Goal: Contribute content: Add original content to the website for others to see

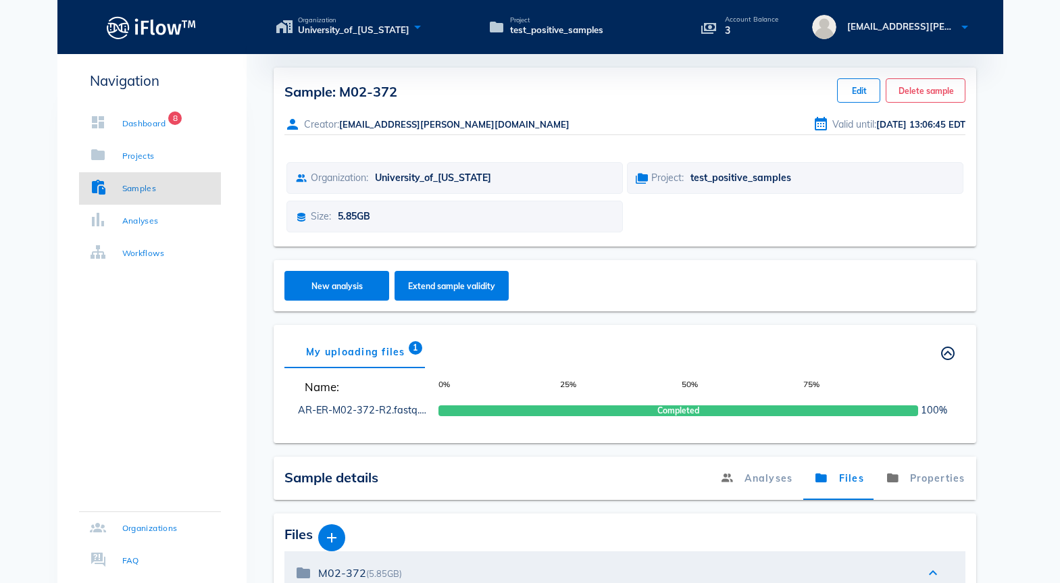
scroll to position [63, 0]
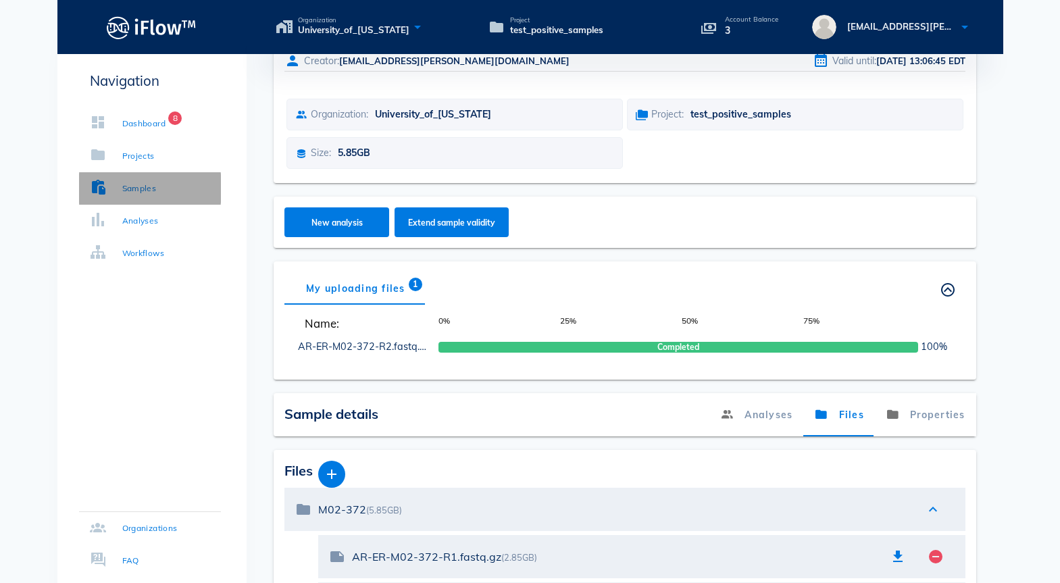
click at [153, 186] on div "Samples" at bounding box center [139, 189] width 34 height 14
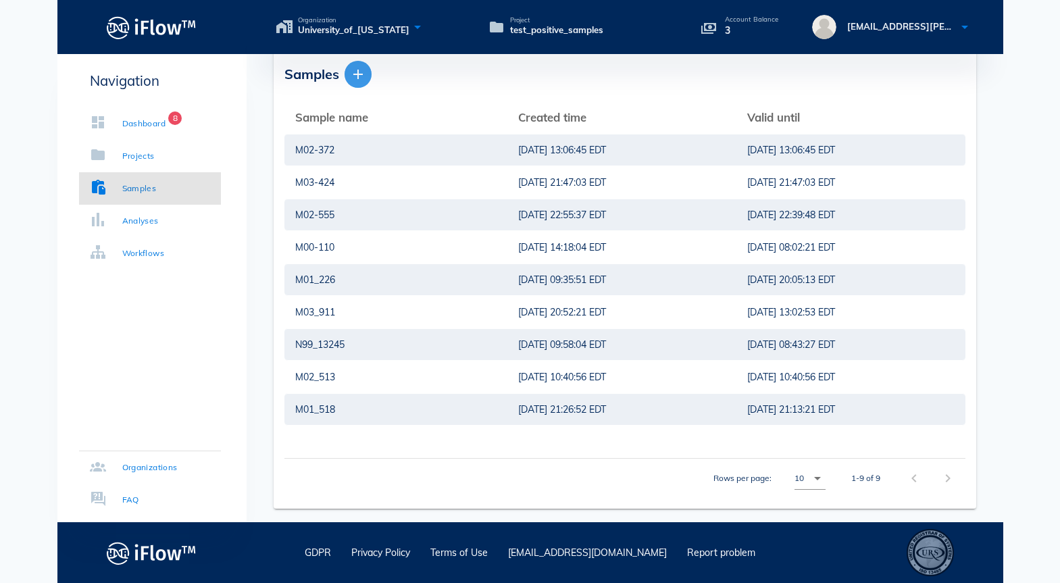
click at [361, 78] on icon "button" at bounding box center [358, 74] width 16 height 16
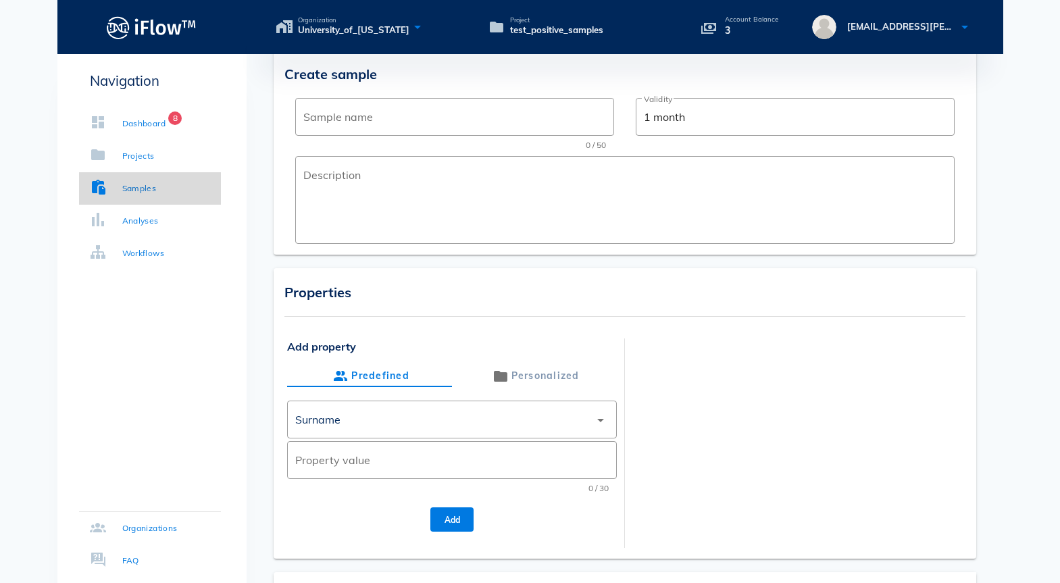
click at [117, 186] on div "Samples" at bounding box center [123, 189] width 67 height 14
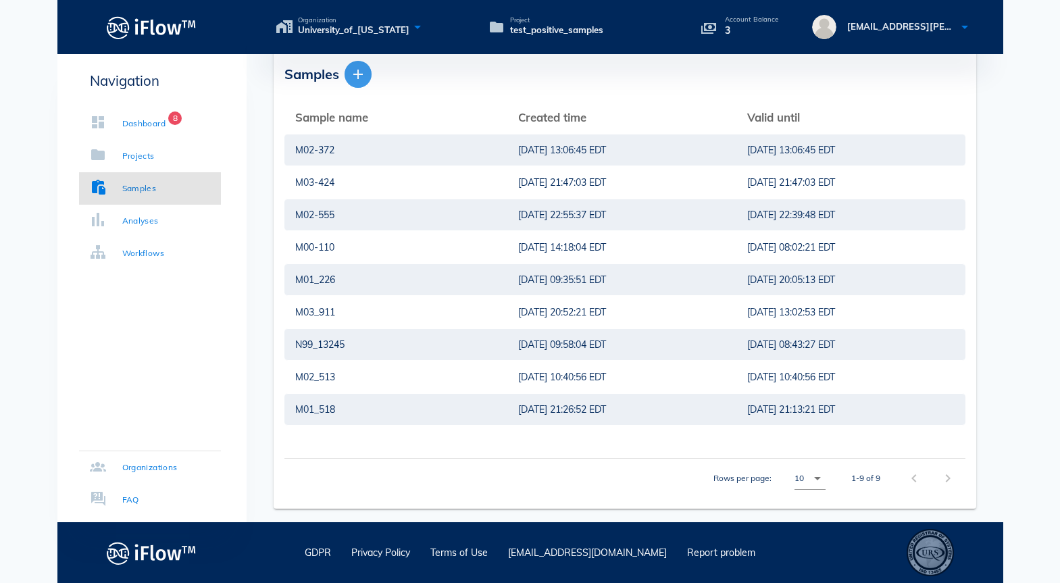
click at [362, 77] on icon "button" at bounding box center [358, 74] width 16 height 16
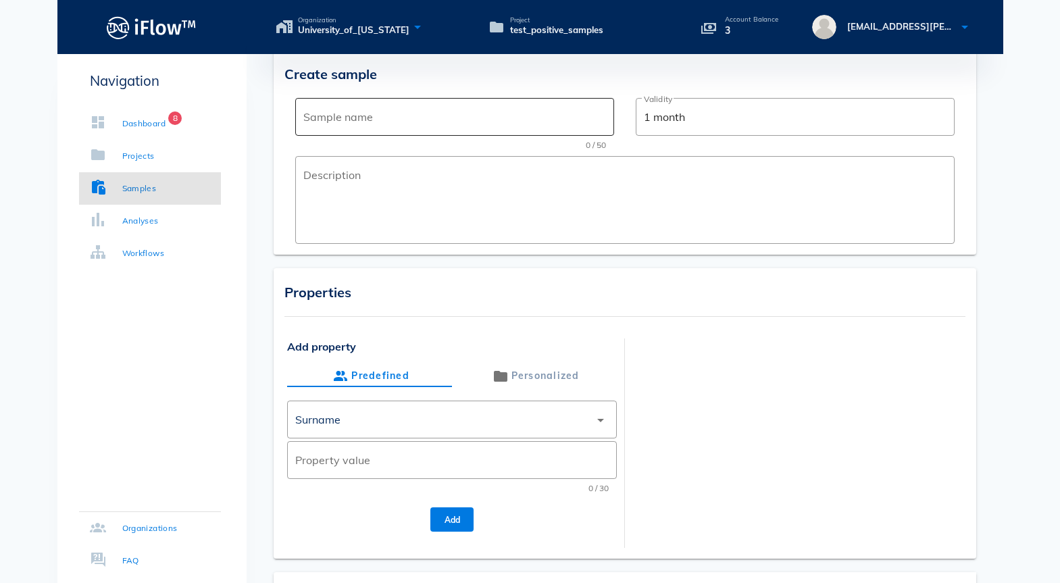
click at [358, 123] on input "Sample name" at bounding box center [454, 117] width 303 height 22
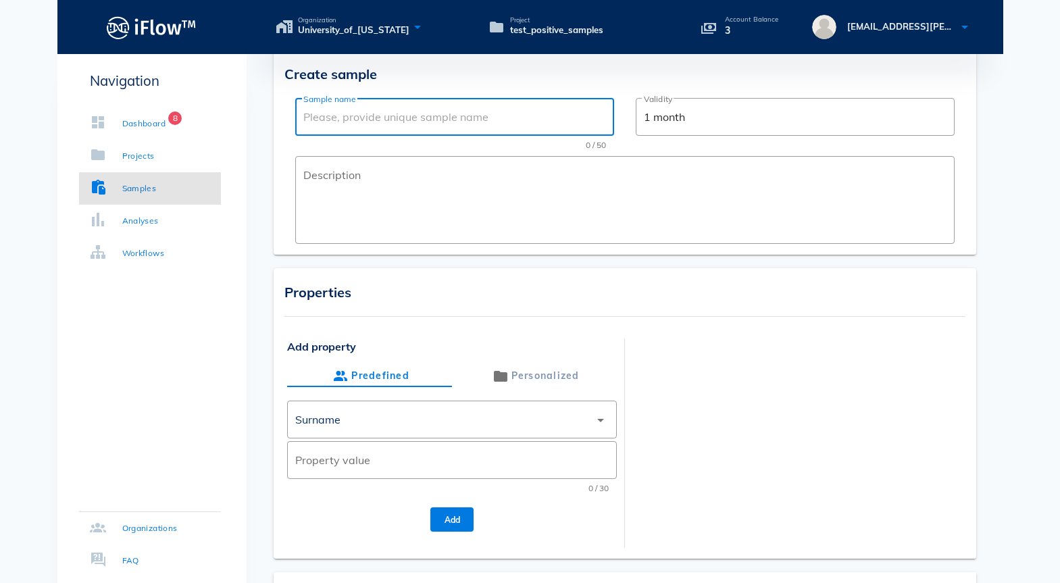
paste input "M00-110"
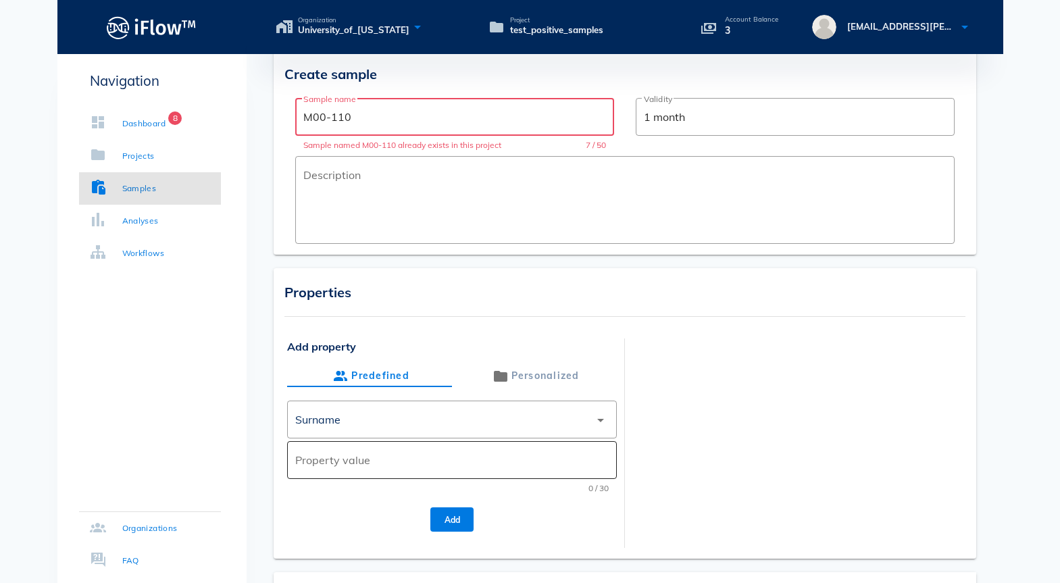
type input "M00-110"
click at [342, 473] on div "Property value" at bounding box center [451, 460] width 313 height 38
type input "M_Mirlohi"
drag, startPoint x: 381, startPoint y: 112, endPoint x: 205, endPoint y: 108, distance: 175.7
click at [205, 108] on div "Navigation Dashboard 8 Projects Samples Analyses Workflows Organizations FAQ Yo…" at bounding box center [530, 460] width 946 height 849
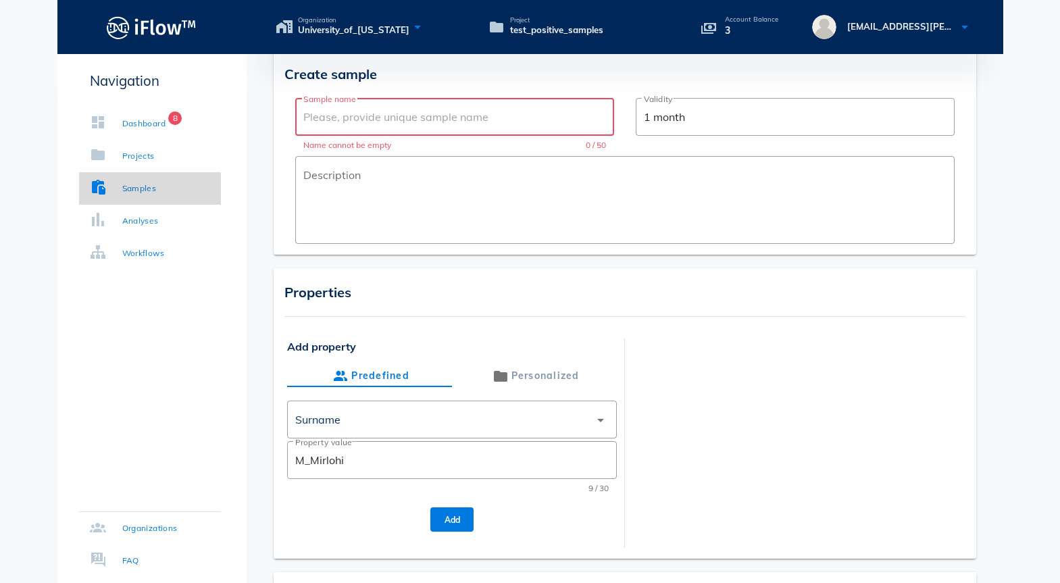
click at [142, 185] on div "Samples" at bounding box center [139, 189] width 34 height 14
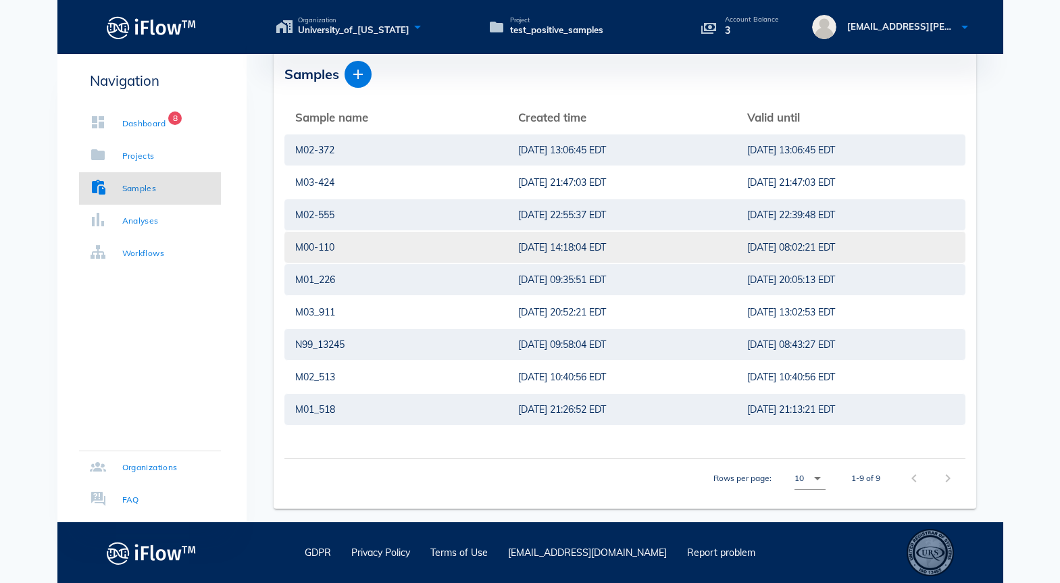
click at [317, 255] on div "M00-110" at bounding box center [395, 247] width 201 height 31
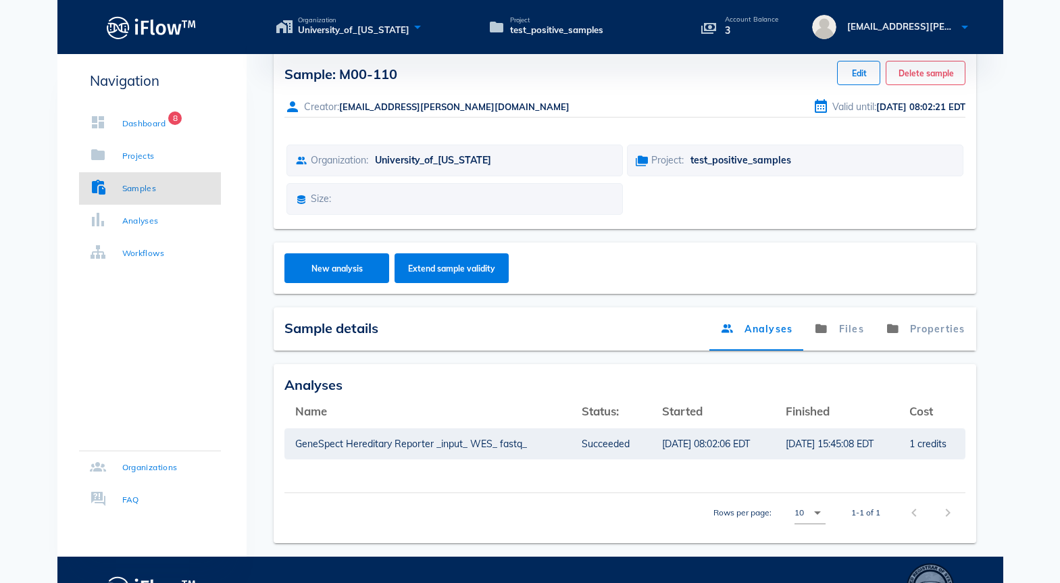
scroll to position [52, 0]
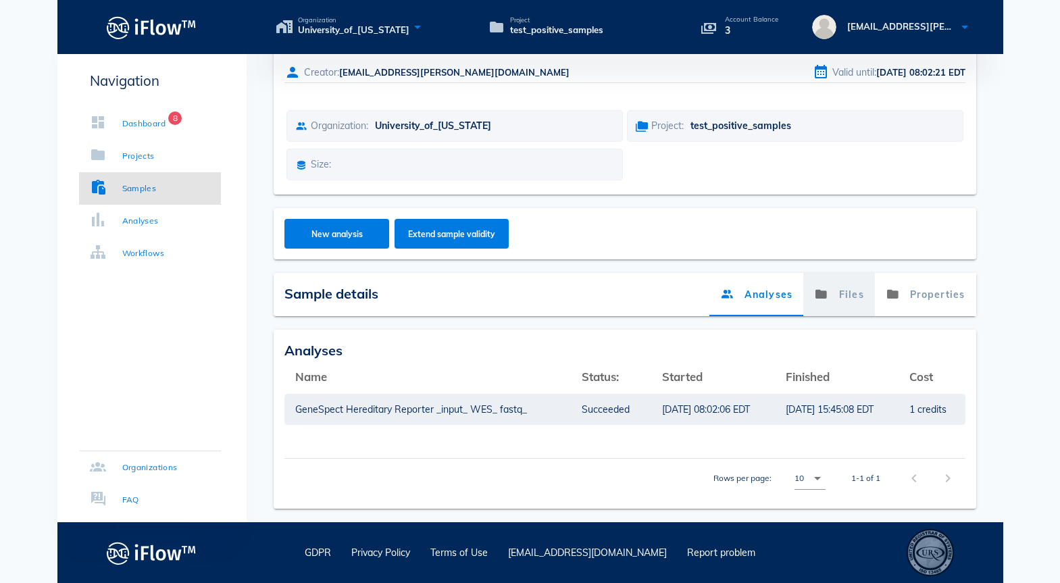
click at [840, 299] on link "Files" at bounding box center [839, 294] width 72 height 43
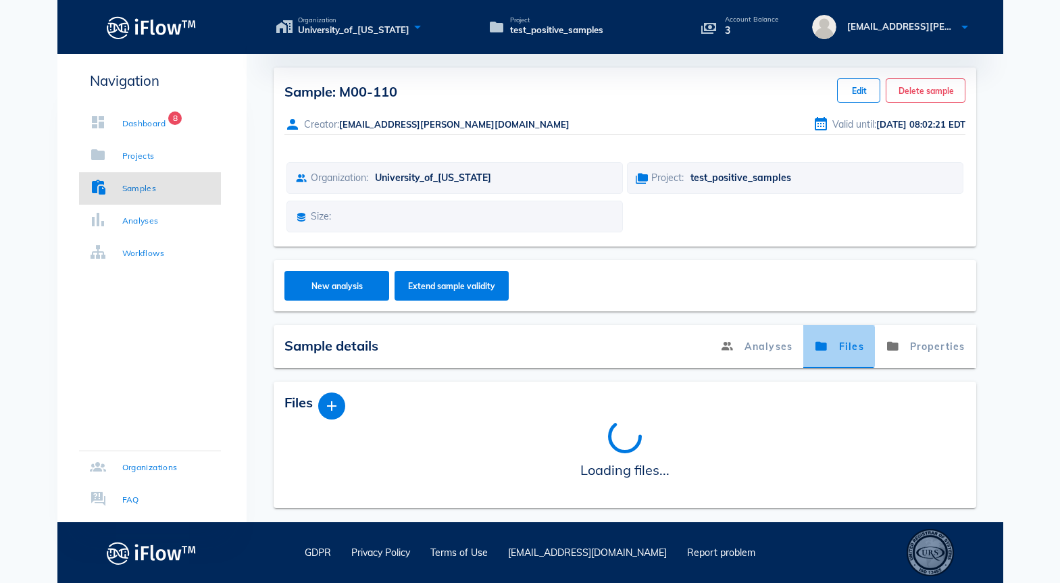
scroll to position [0, 0]
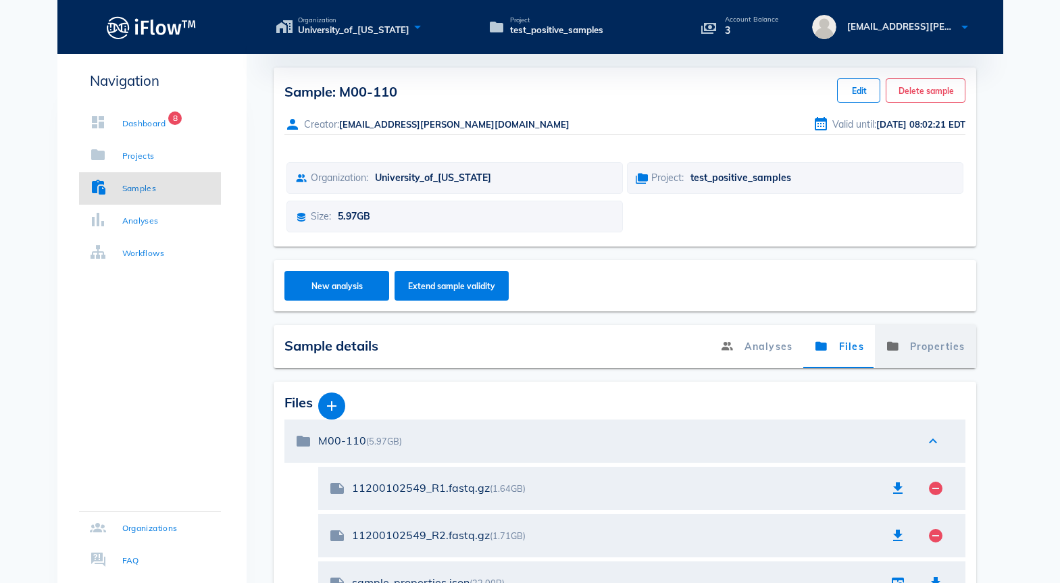
click at [926, 363] on link "Properties" at bounding box center [925, 346] width 101 height 43
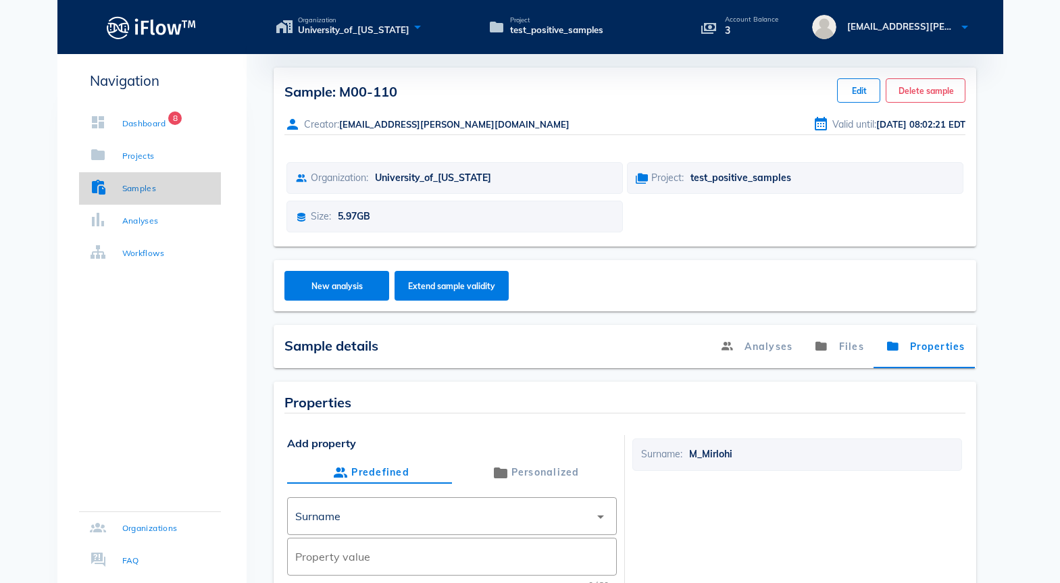
click at [122, 186] on div "Samples" at bounding box center [139, 189] width 34 height 14
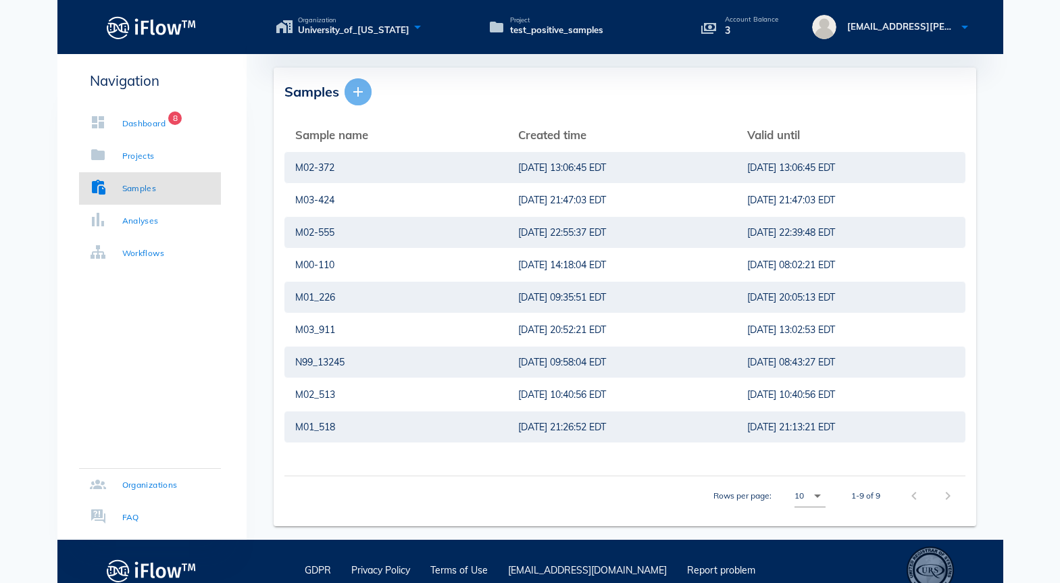
click at [359, 97] on icon "button" at bounding box center [358, 92] width 16 height 16
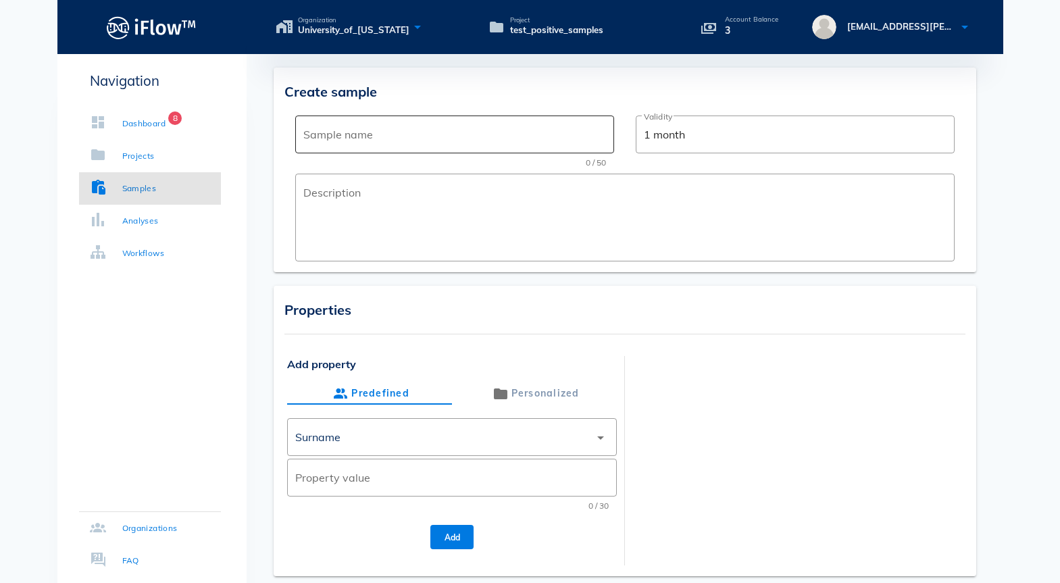
click at [357, 142] on input "Sample name" at bounding box center [454, 135] width 303 height 22
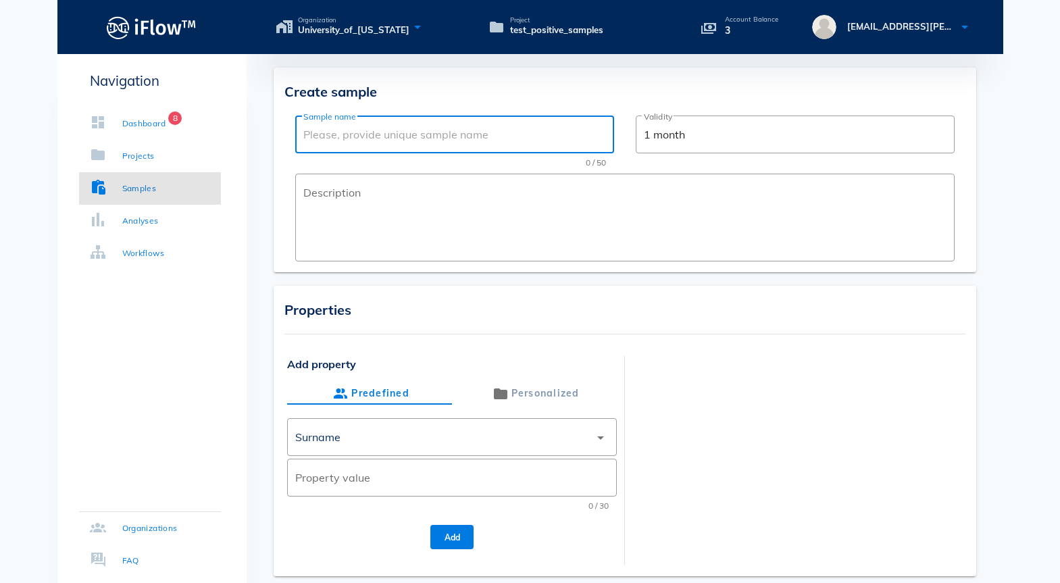
paste input "M04-144"
type input "M04-144"
click at [345, 475] on input "Property value" at bounding box center [451, 478] width 313 height 22
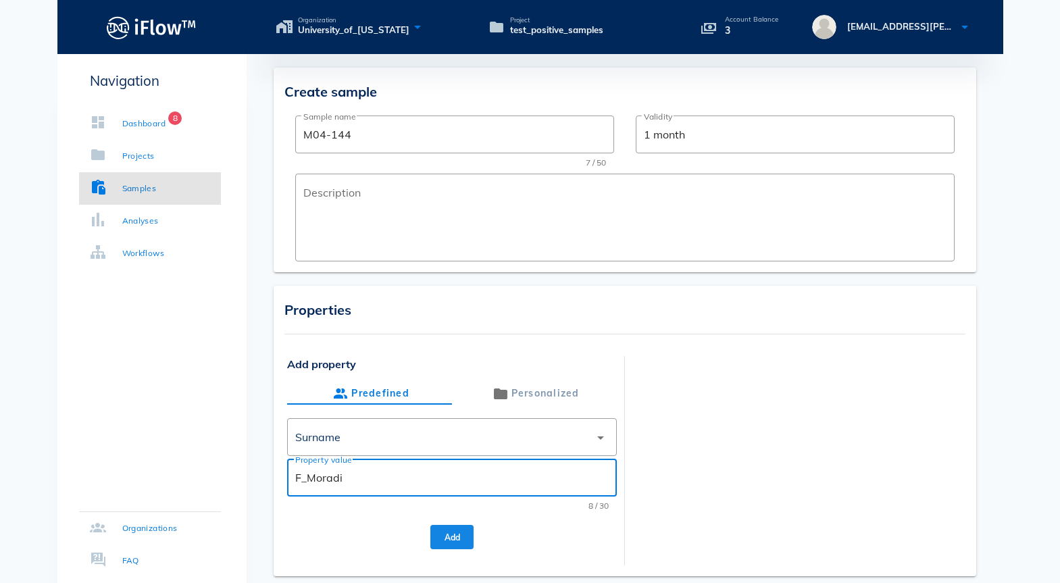
type input "F_Moradi"
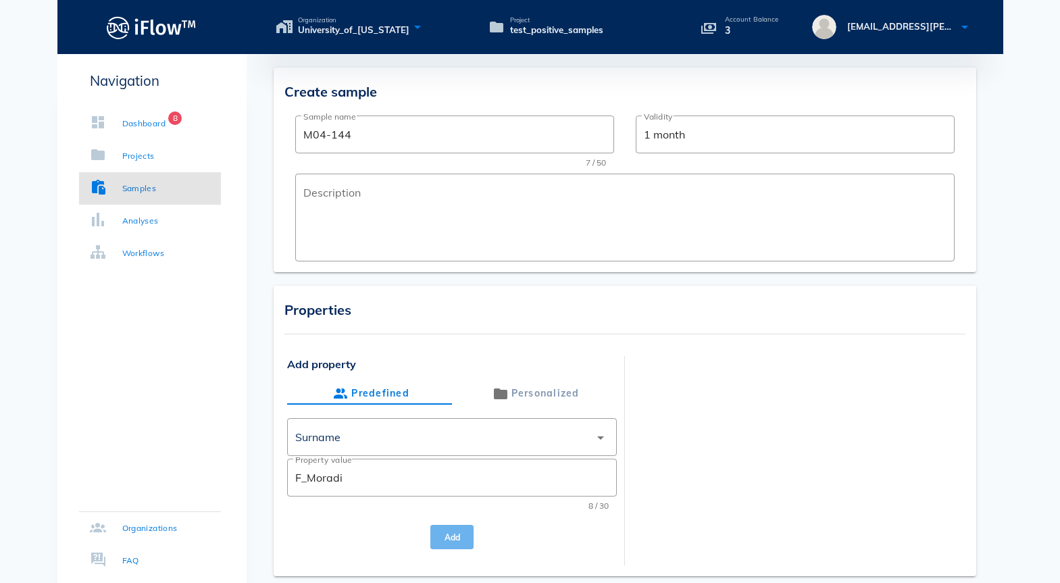
click at [443, 544] on button "Add" at bounding box center [451, 537] width 43 height 24
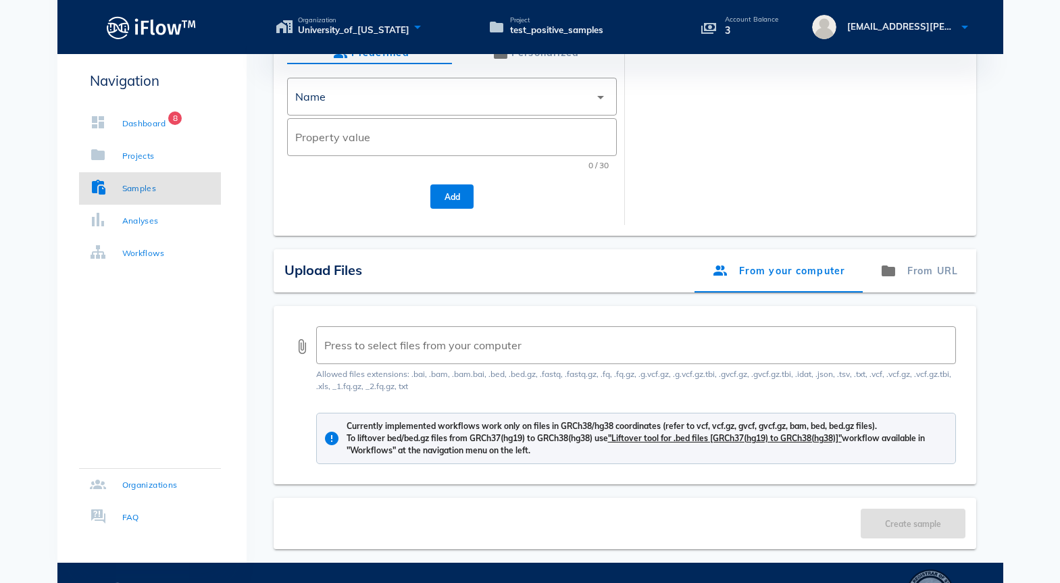
scroll to position [363, 0]
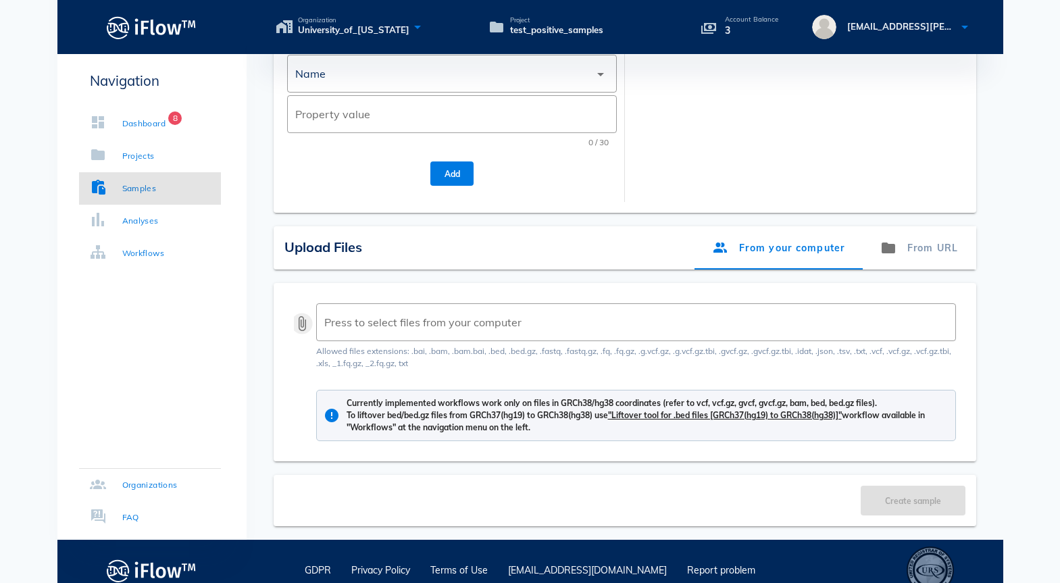
click at [295, 327] on button "attach_file" at bounding box center [302, 323] width 16 height 16
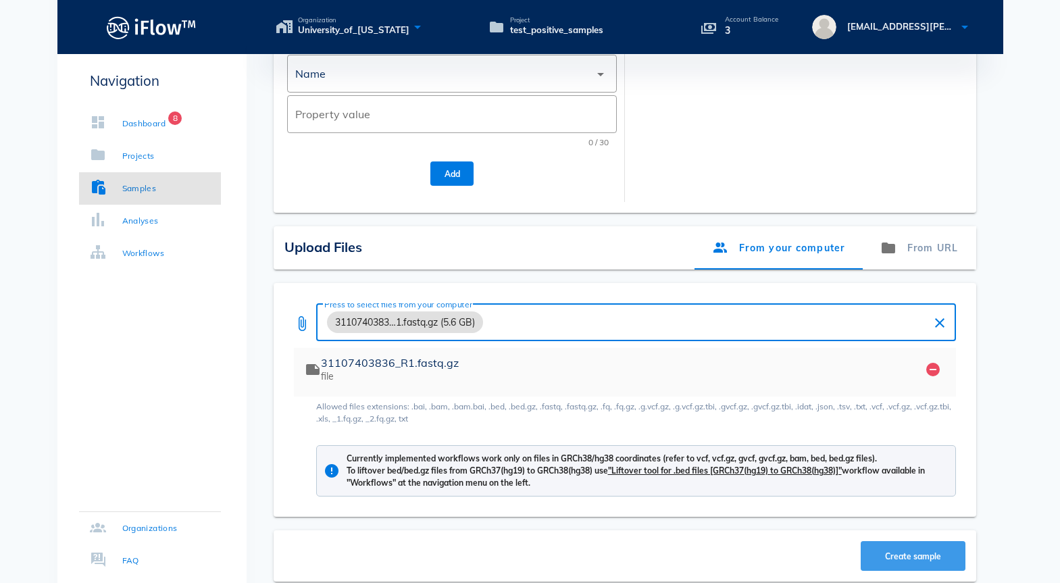
click at [894, 555] on span "Create sample" at bounding box center [912, 556] width 78 height 10
